Goal: Task Accomplishment & Management: Use online tool/utility

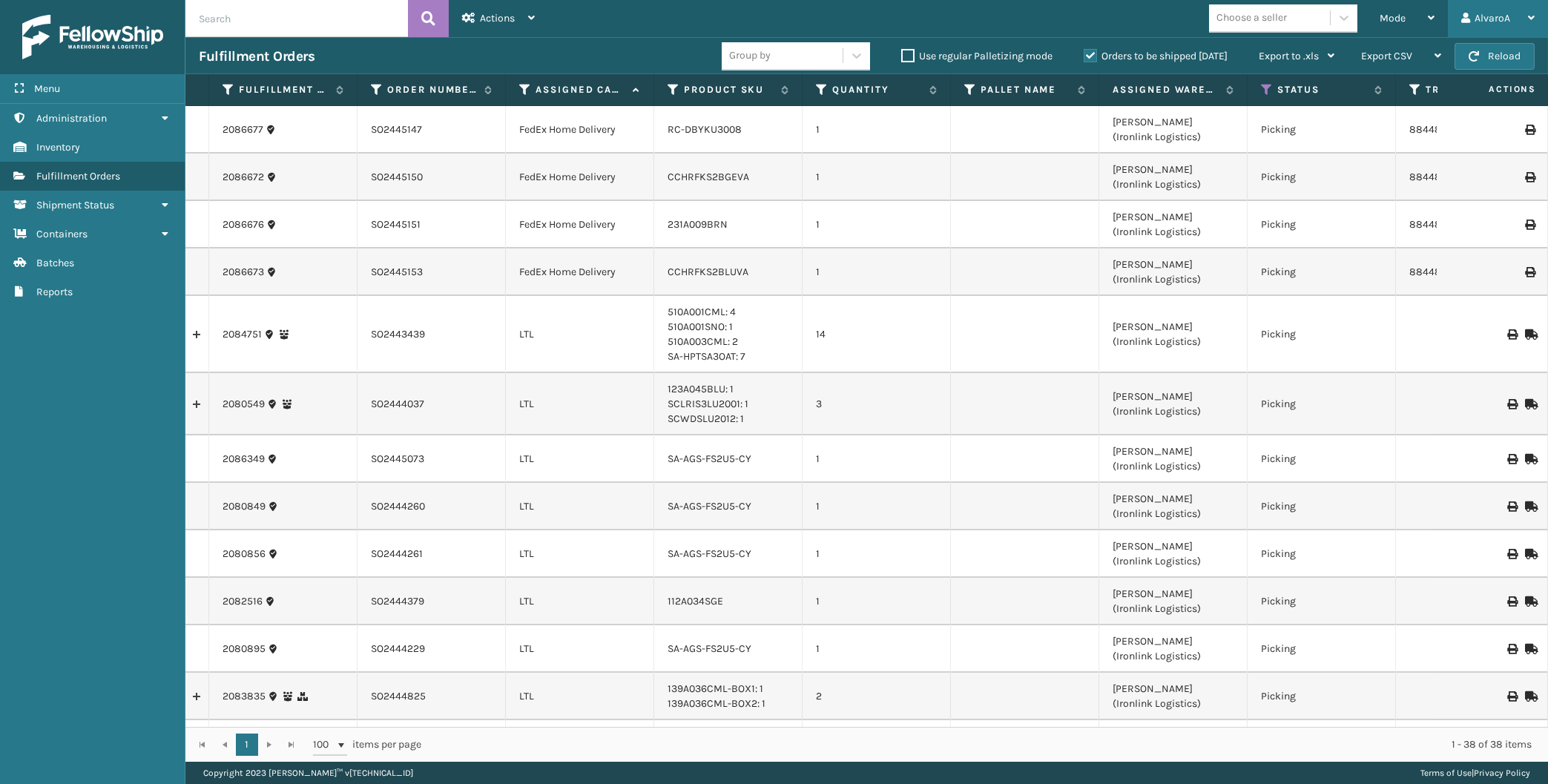
click at [1454, 27] on div "AlvaroA Log Out" at bounding box center [1498, 18] width 100 height 37
click at [1429, 8] on div "Mode" at bounding box center [1408, 18] width 55 height 37
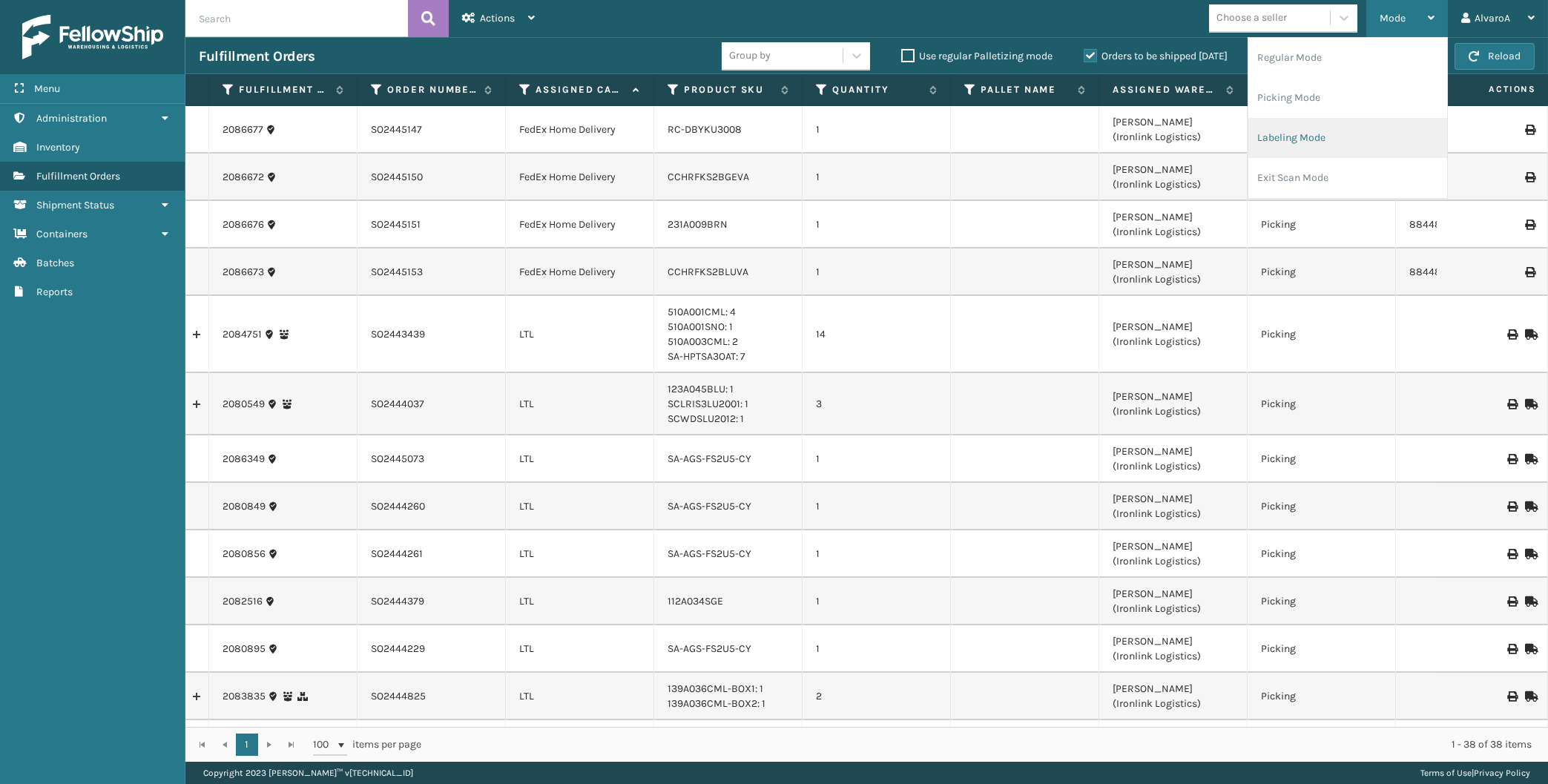
click at [1328, 132] on li "Labeling Mode" at bounding box center [1347, 138] width 199 height 40
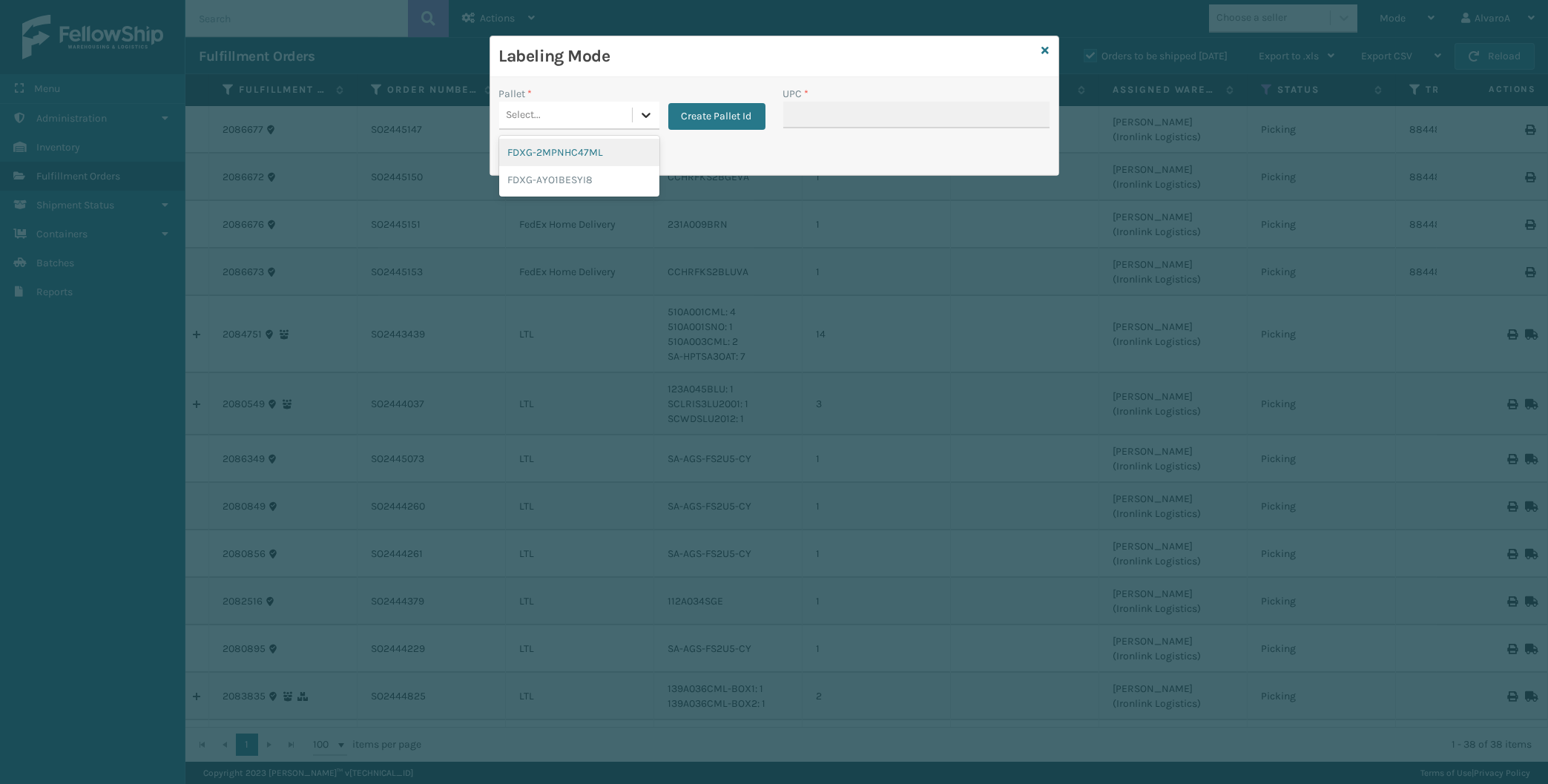
click at [639, 112] on icon at bounding box center [646, 115] width 15 height 15
click at [693, 120] on button "Create Pallet Id" at bounding box center [717, 116] width 98 height 26
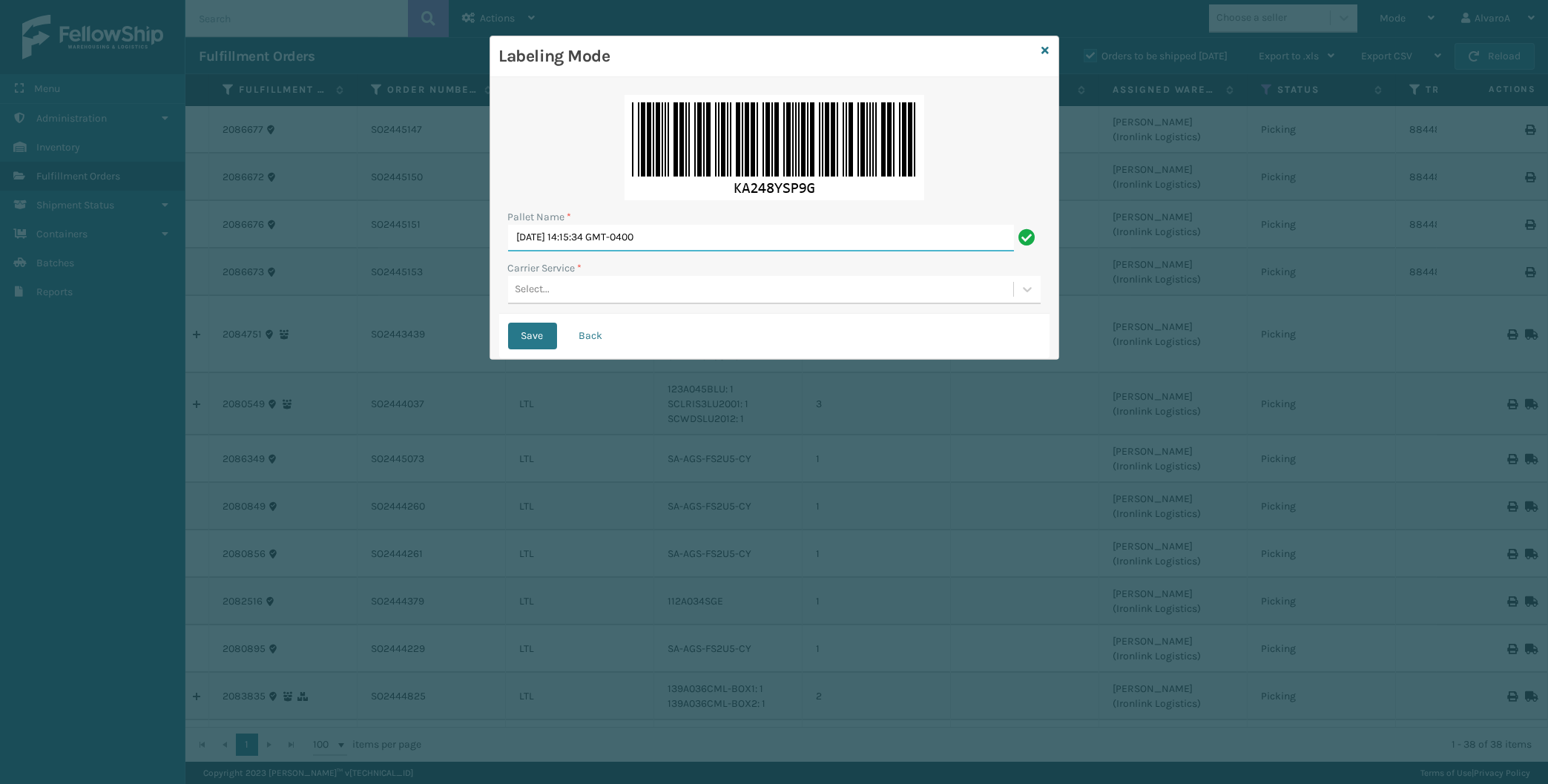
drag, startPoint x: 701, startPoint y: 236, endPoint x: -42, endPoint y: 304, distance: 746.1
click at [508, 252] on input "[DATE] 14:15:34 GMT-0400" at bounding box center [760, 238] width 506 height 26
type input "LPN 511203"
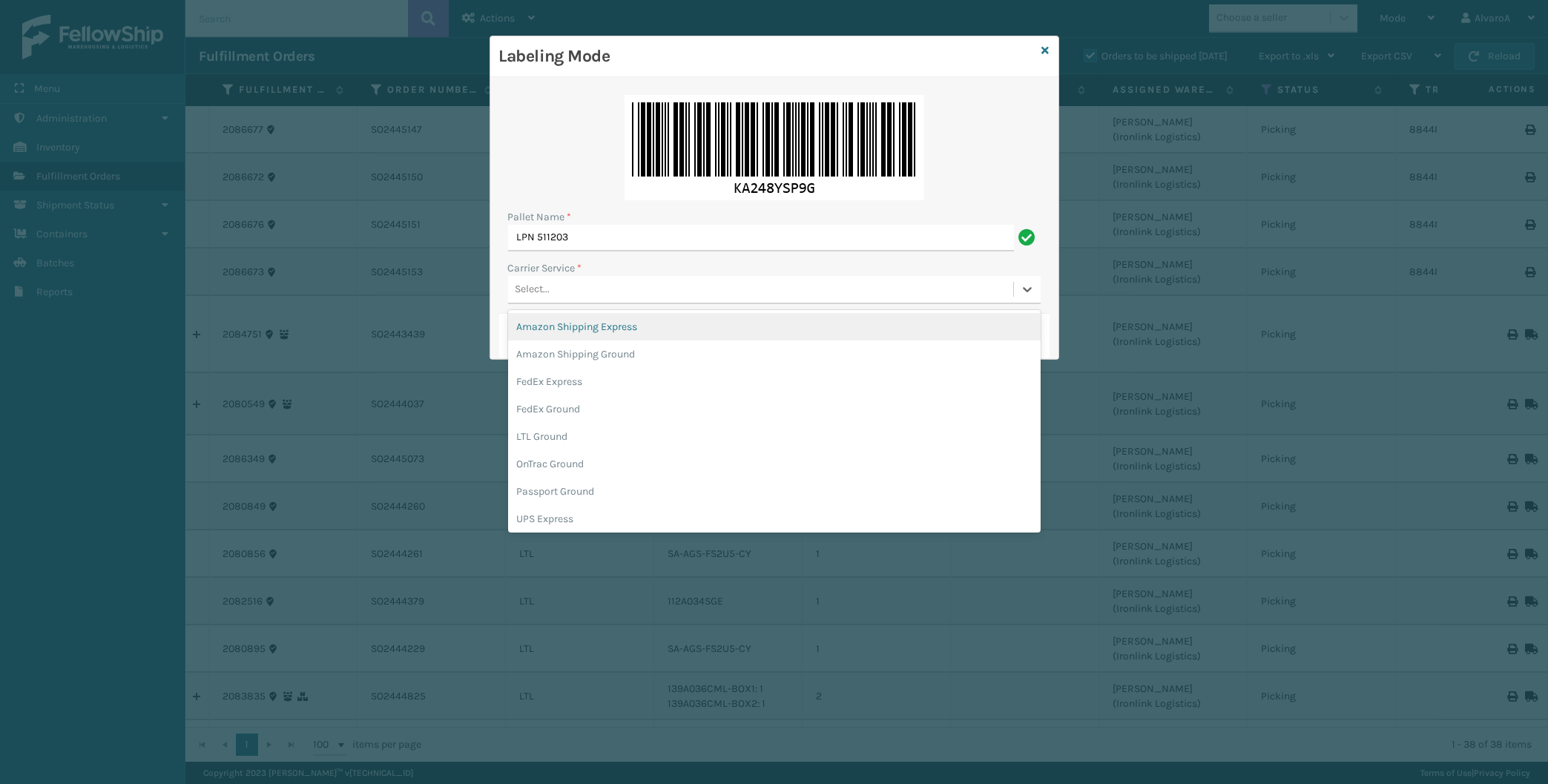
click at [583, 298] on div "Select..." at bounding box center [760, 289] width 505 height 25
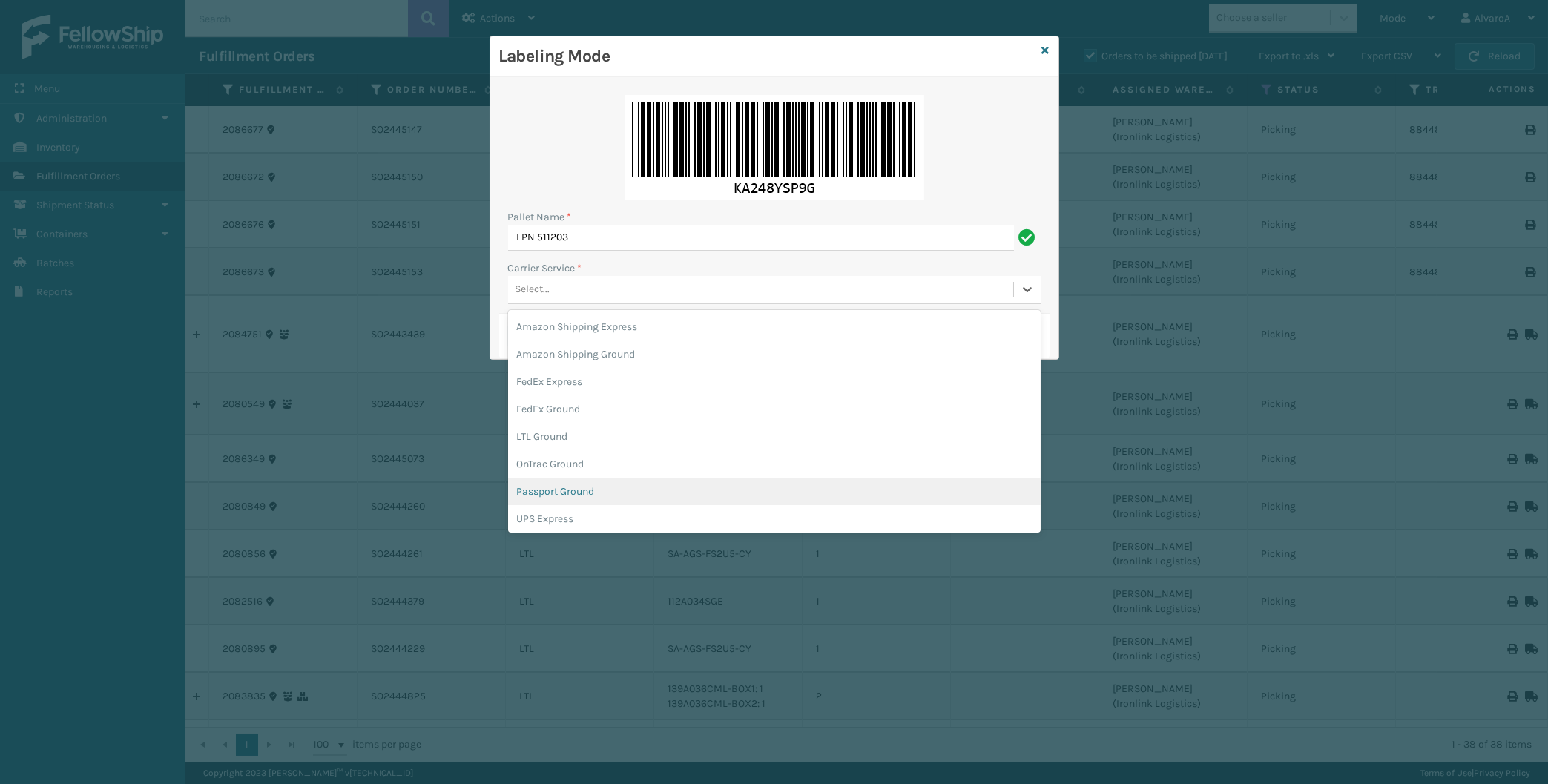
drag, startPoint x: 542, startPoint y: 415, endPoint x: 560, endPoint y: 492, distance: 79.1
click at [560, 492] on div "Amazon Shipping Express Amazon Shipping Ground FedEx Express FedEx Ground LTL G…" at bounding box center [774, 421] width 532 height 222
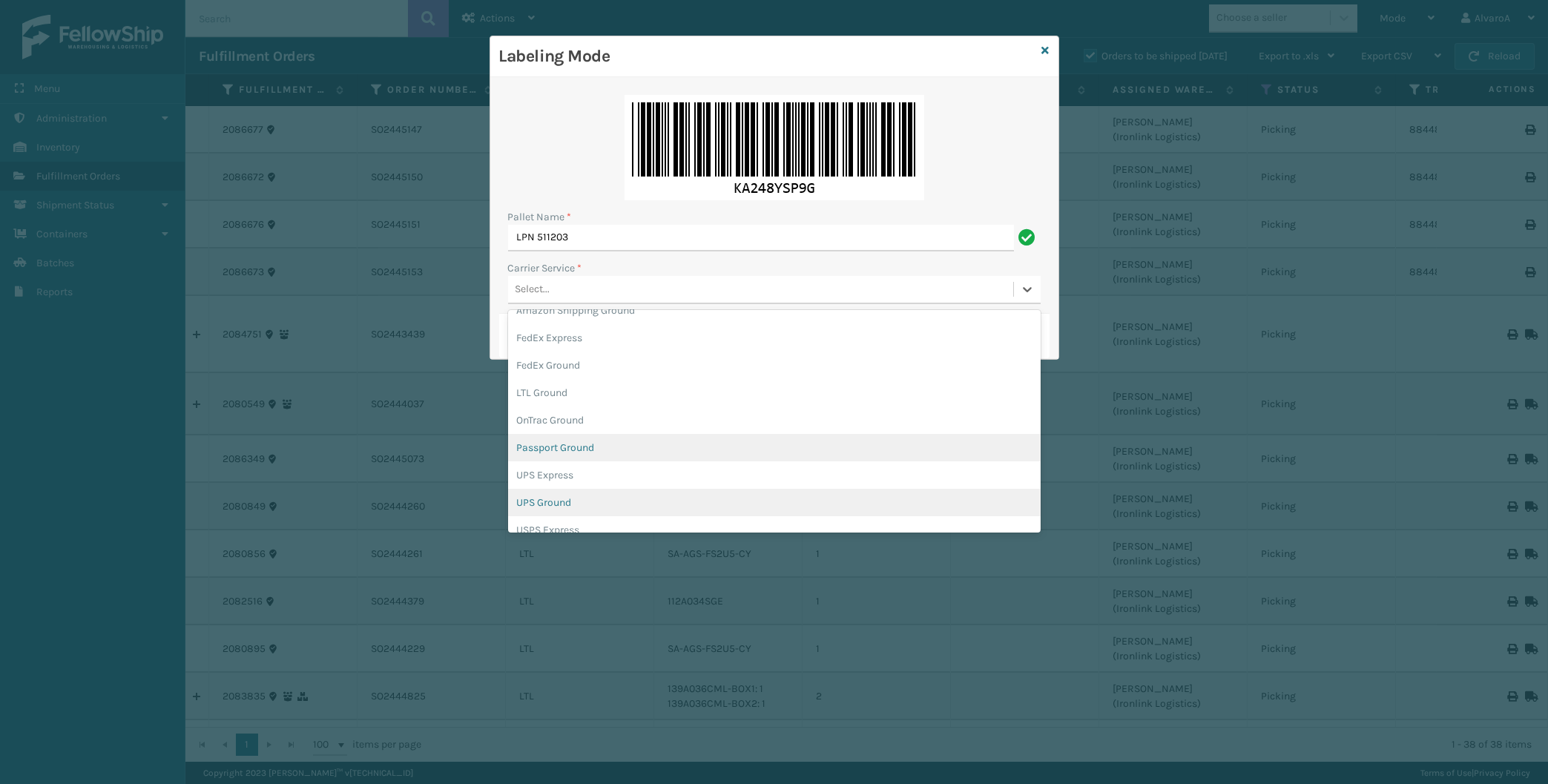
scroll to position [86, 0]
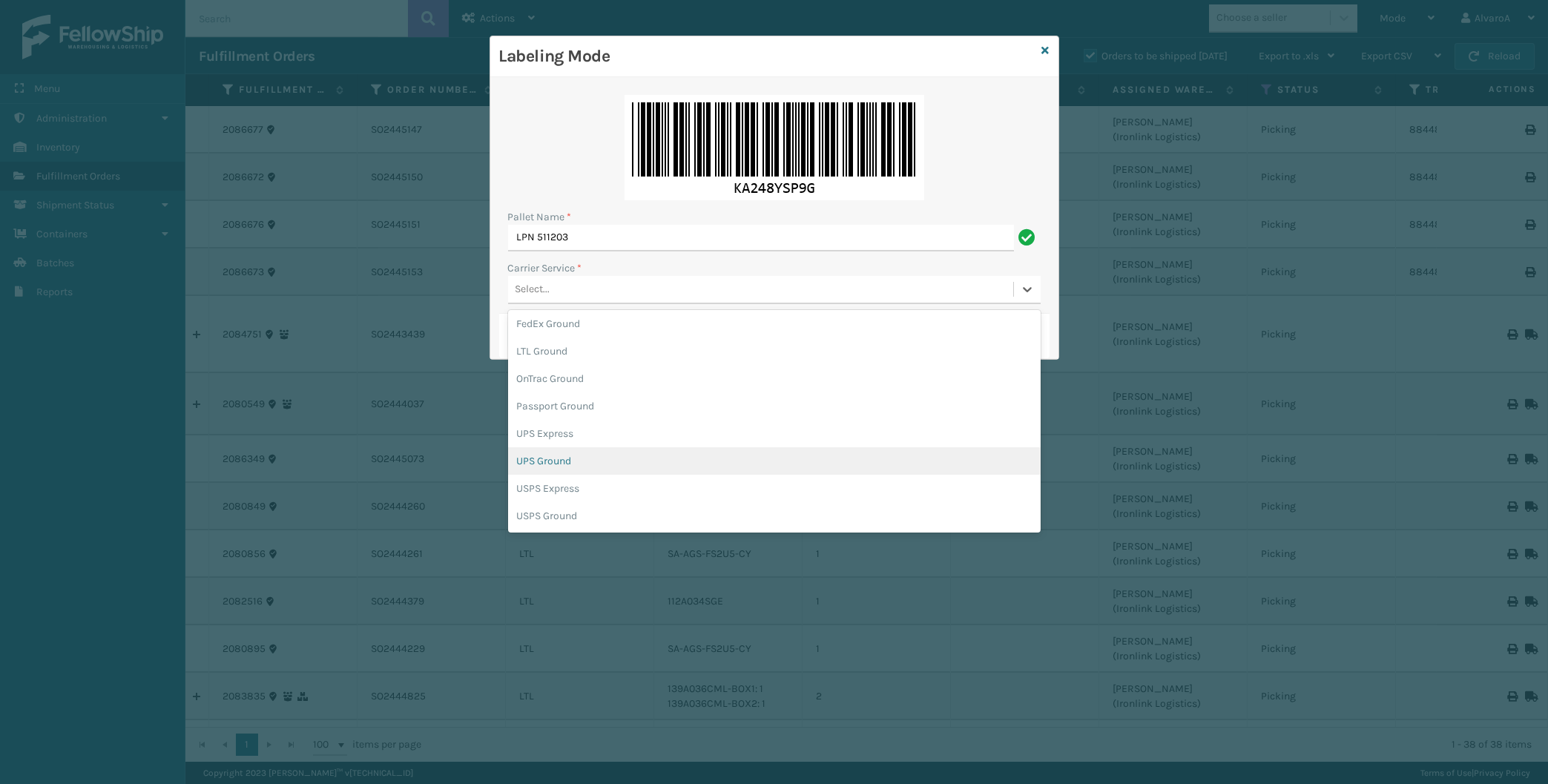
click at [555, 464] on div "UPS Ground" at bounding box center [774, 461] width 532 height 27
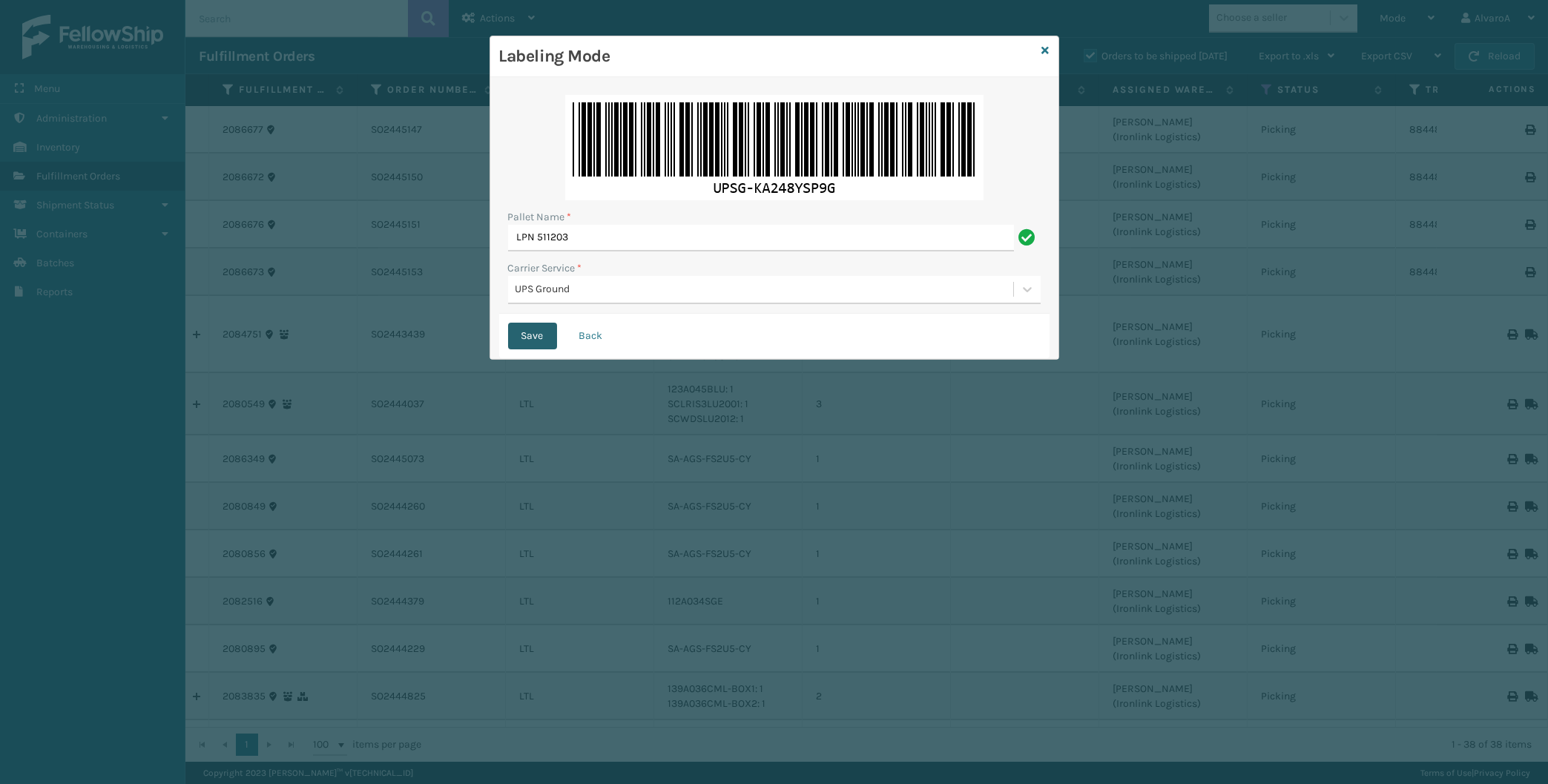
click at [533, 328] on button "Save" at bounding box center [532, 335] width 49 height 26
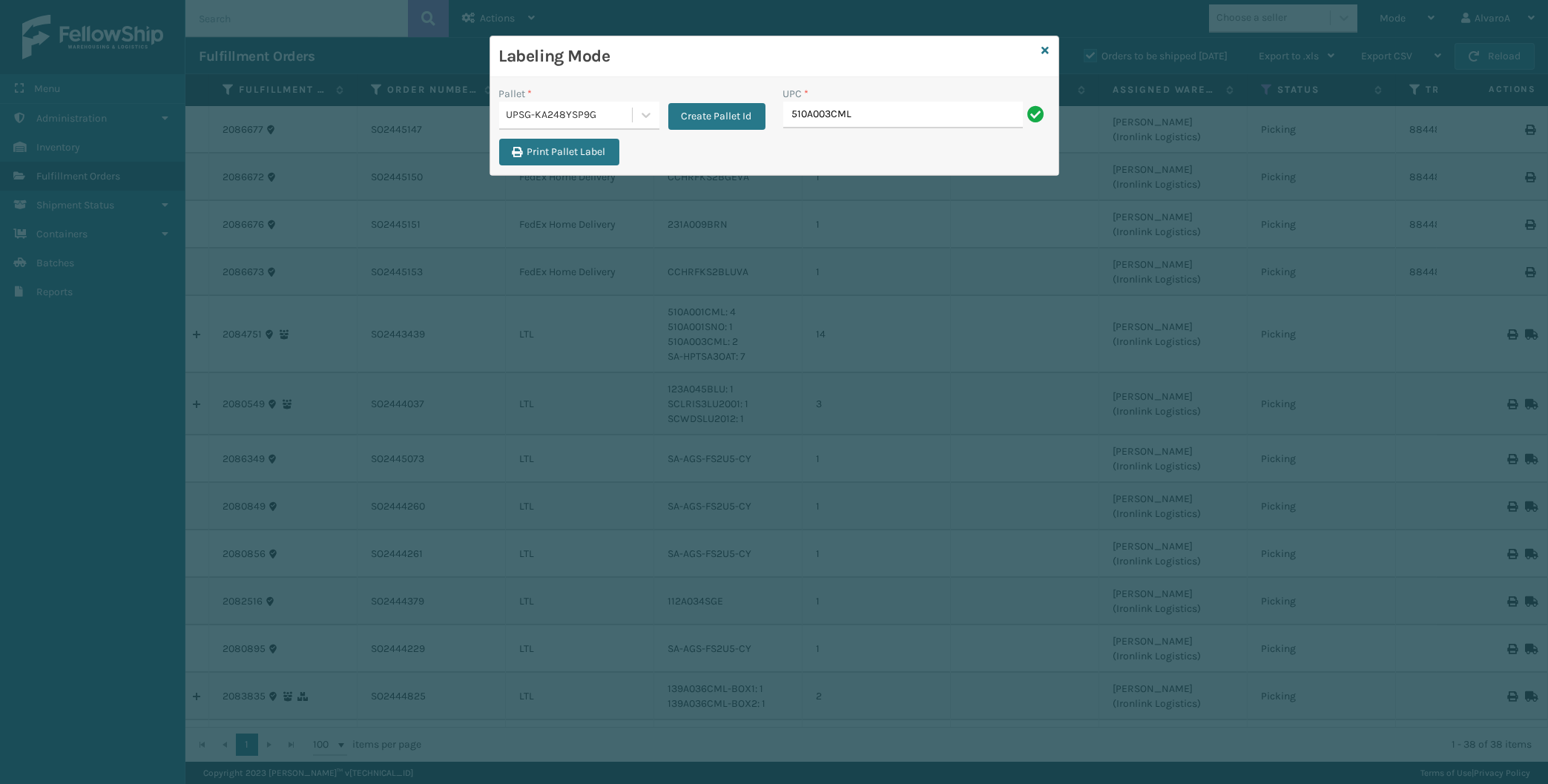
type input "510A003CML"
type input "CCHRFKS3M26DGRA"
type input "LKLGF2SP1GU3051"
drag, startPoint x: 652, startPoint y: 117, endPoint x: 649, endPoint y: 125, distance: 8.5
click at [651, 117] on icon at bounding box center [646, 115] width 15 height 15
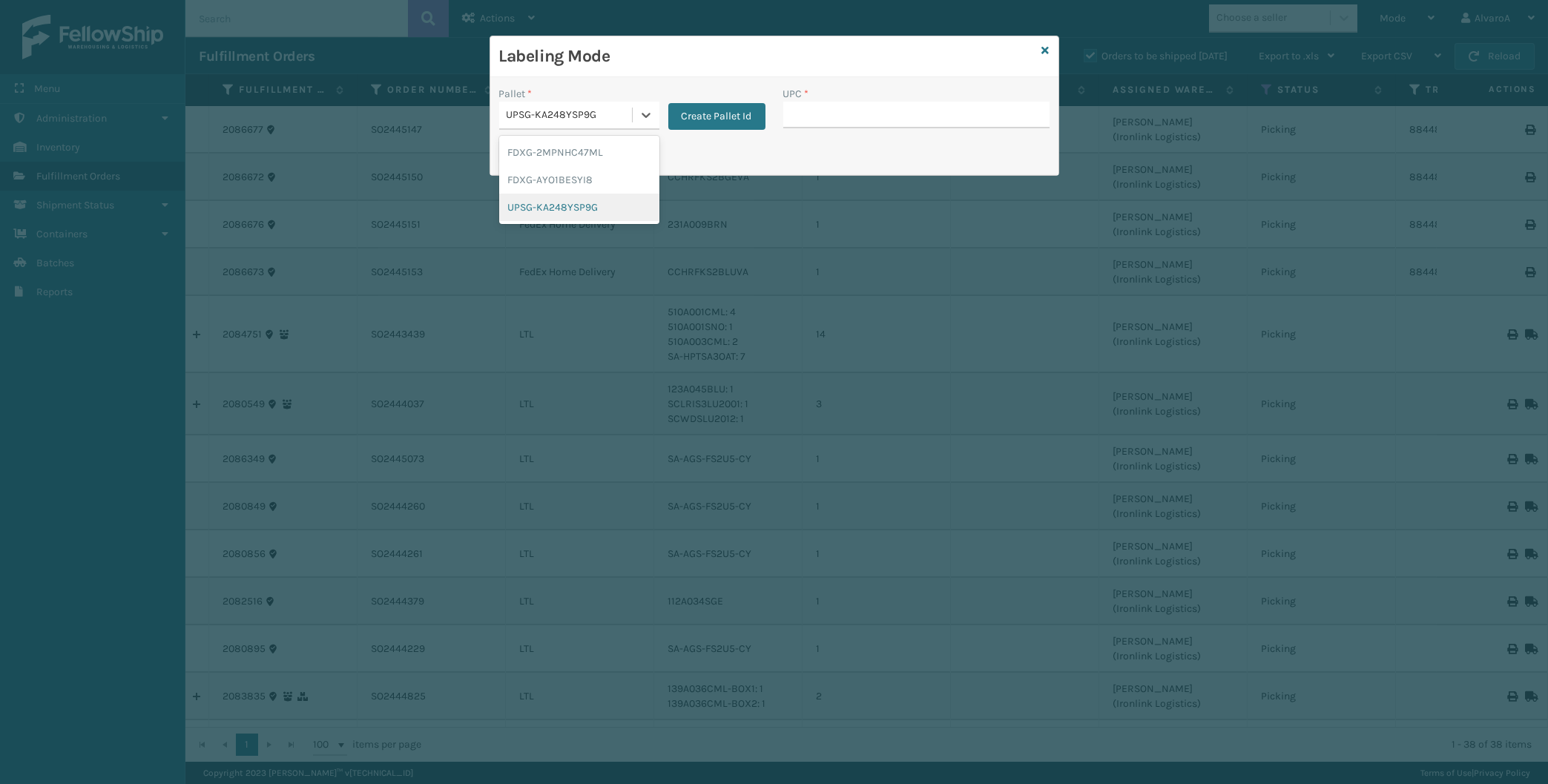
click at [583, 207] on div "UPSG-KA248YSP9G" at bounding box center [580, 207] width 160 height 27
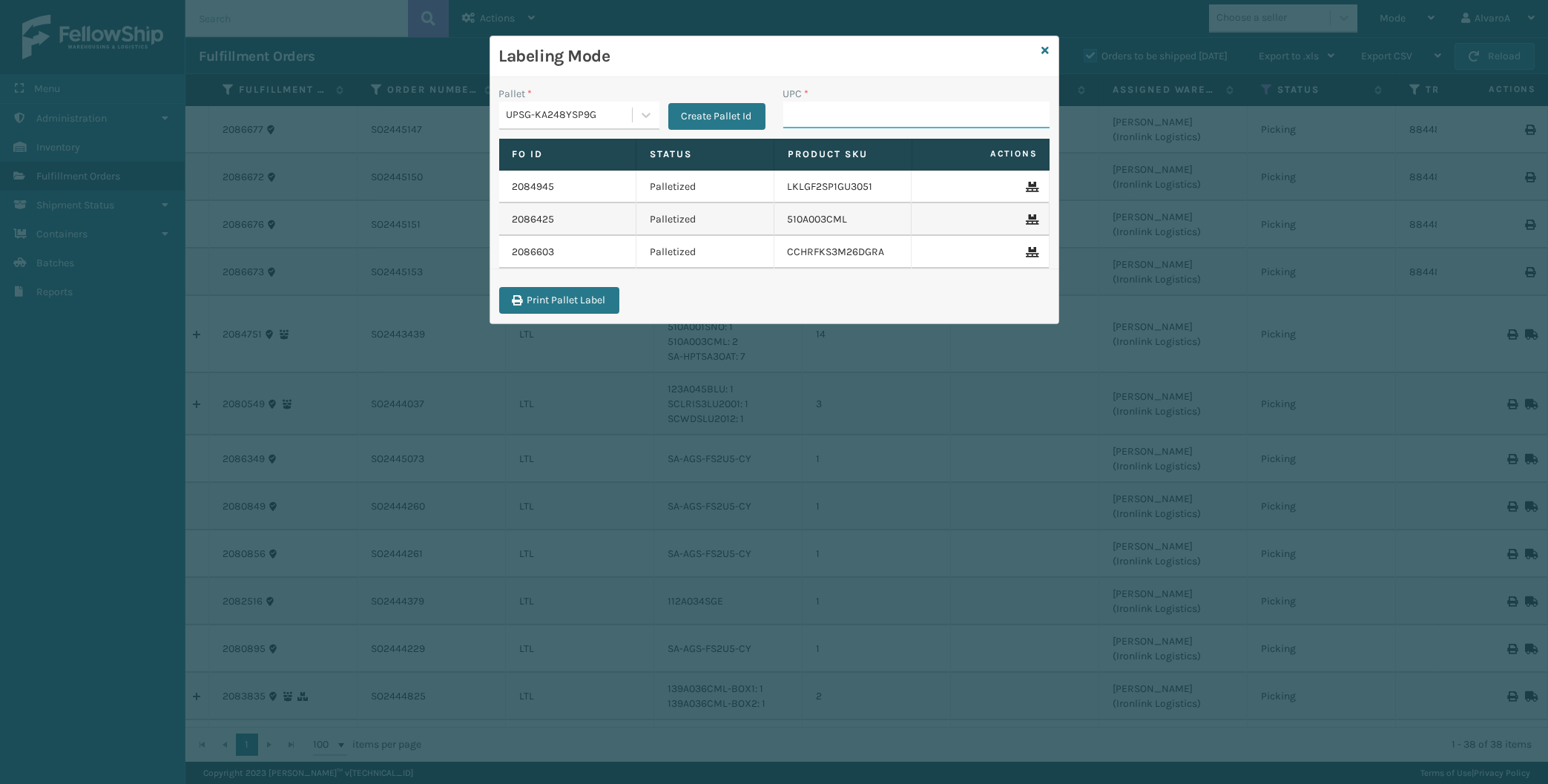
click at [802, 120] on input "UPC *" at bounding box center [916, 114] width 266 height 26
paste input "LKLGF2SP1GU3051"
type input "LKLGF2SP1GU3051"
click at [1045, 47] on icon at bounding box center [1046, 50] width 7 height 10
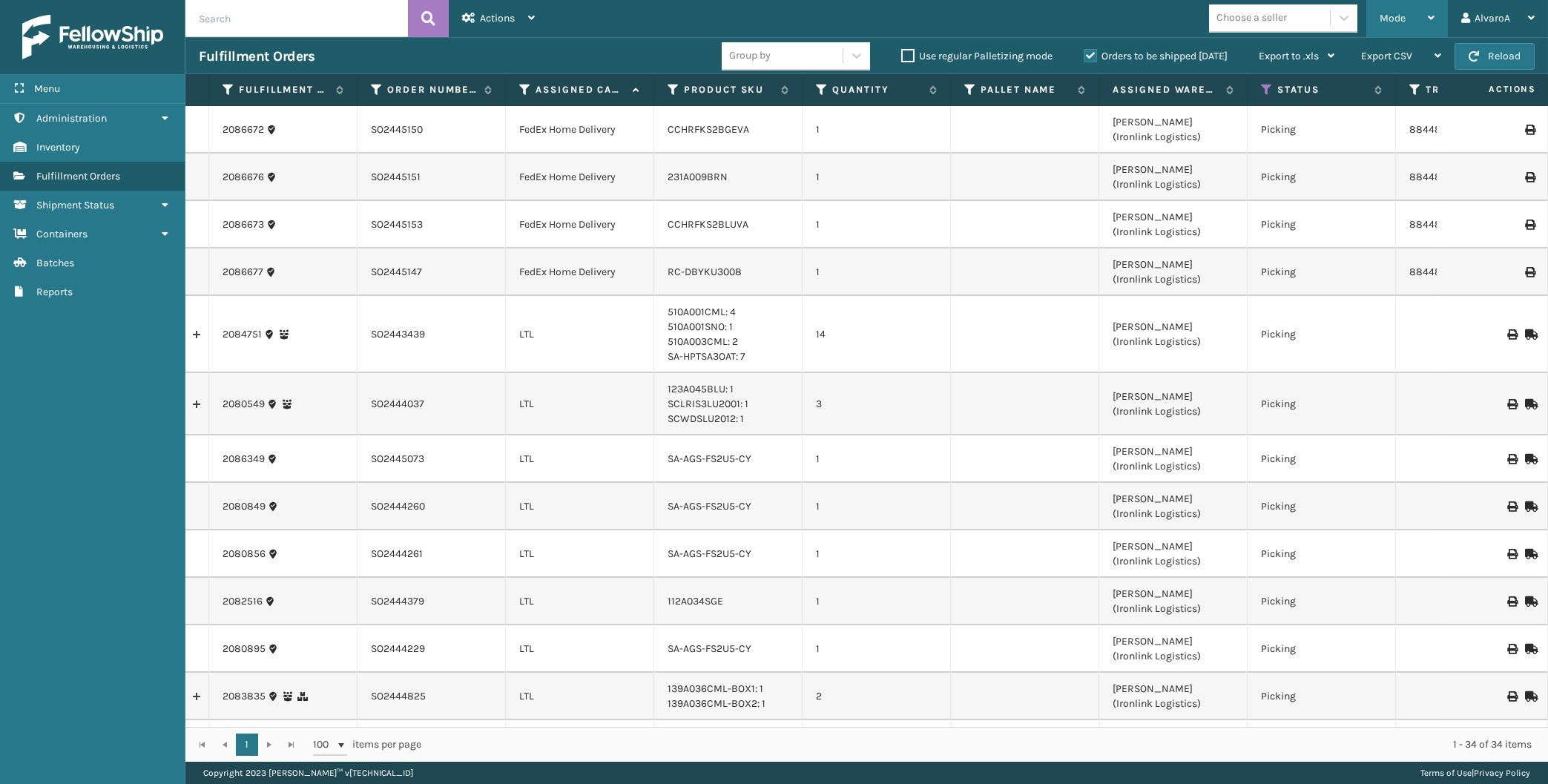
click at [1399, 18] on span "Mode" at bounding box center [1393, 18] width 26 height 13
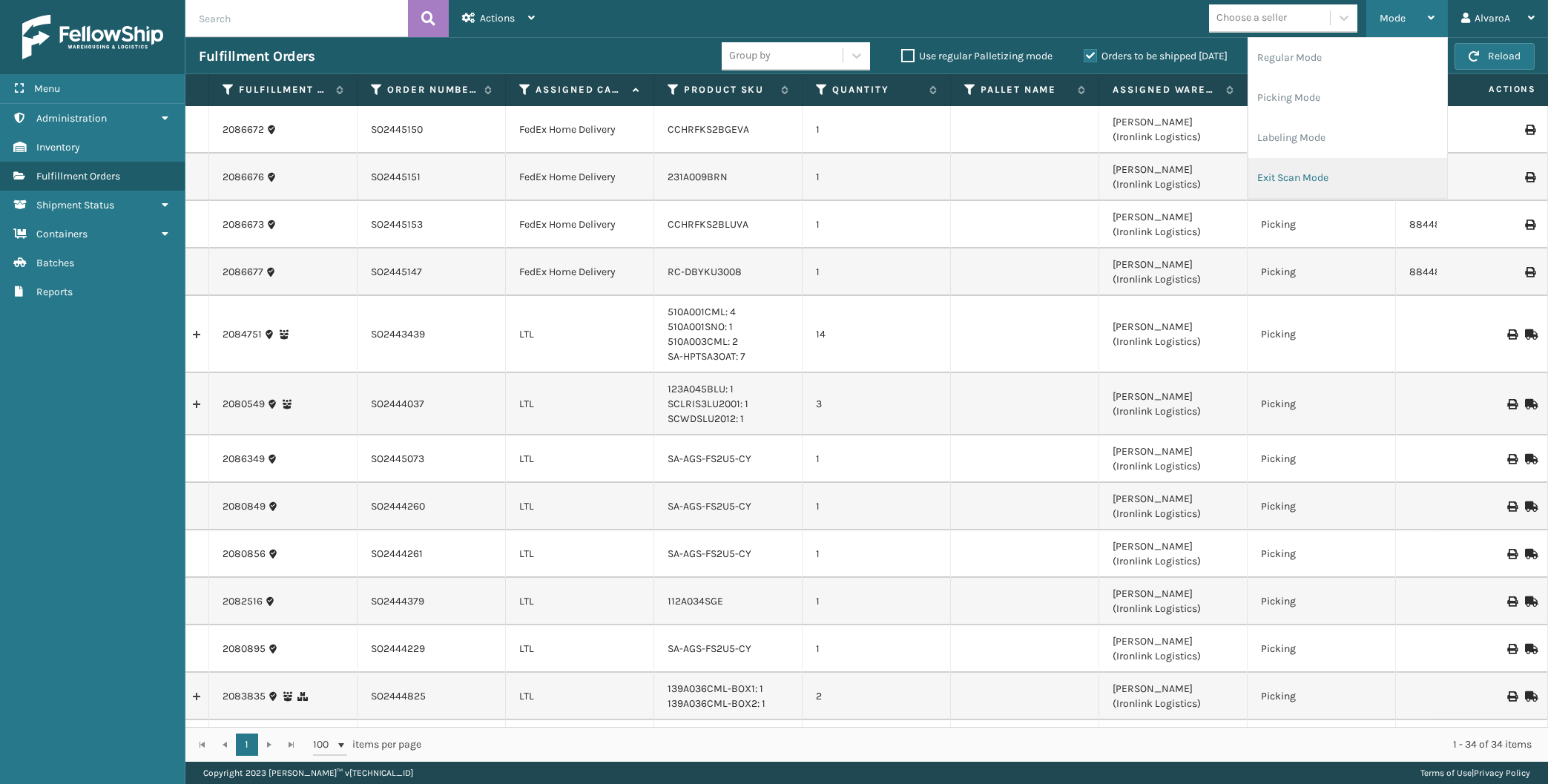
click at [1324, 175] on li "Exit Scan Mode" at bounding box center [1347, 178] width 199 height 40
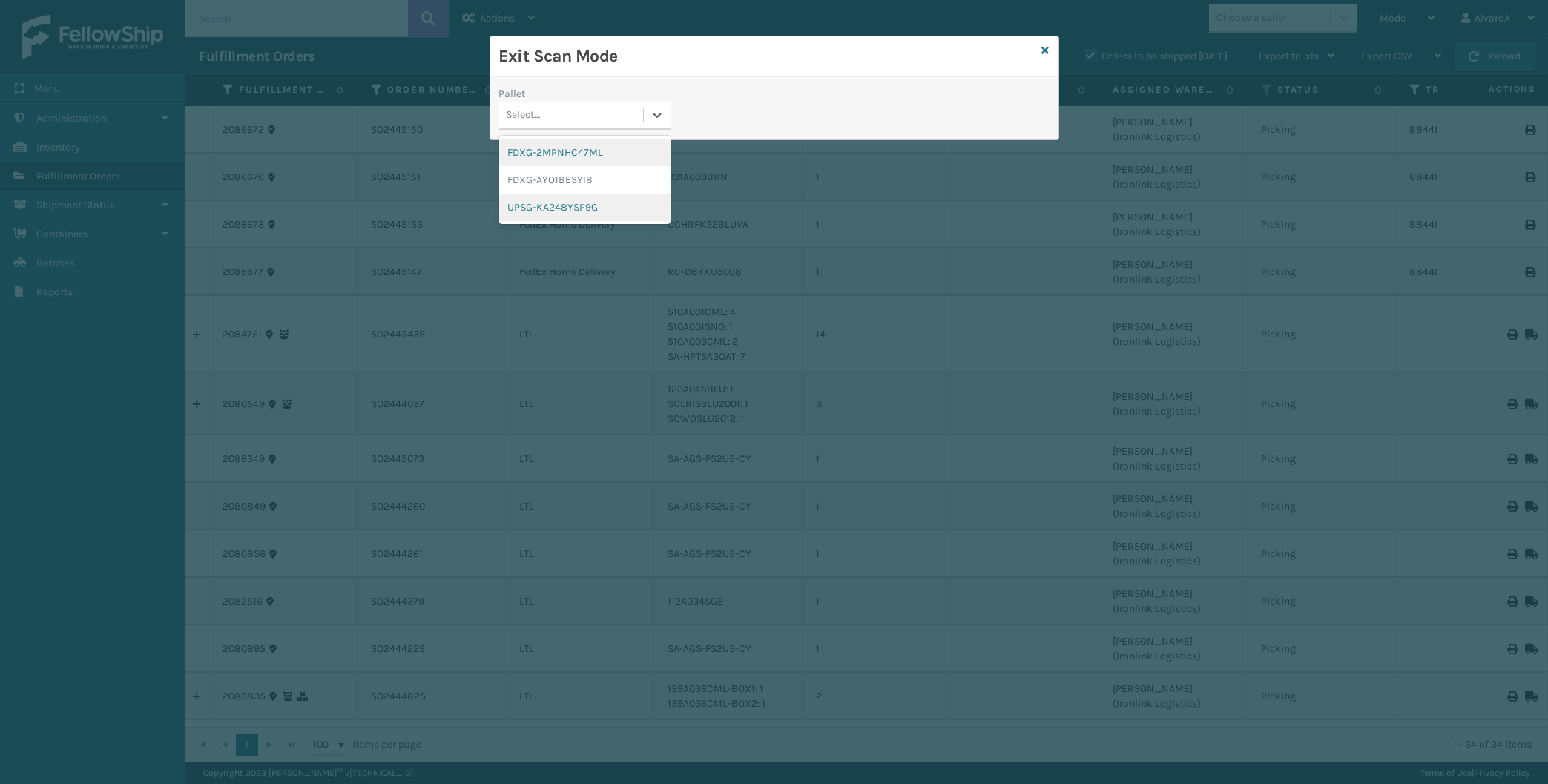
drag, startPoint x: 661, startPoint y: 106, endPoint x: 597, endPoint y: 201, distance: 114.5
click at [658, 121] on div at bounding box center [656, 114] width 26 height 26
click at [595, 201] on div "UPSG-KA248YSP9G" at bounding box center [585, 207] width 171 height 27
